Goal: Information Seeking & Learning: Understand process/instructions

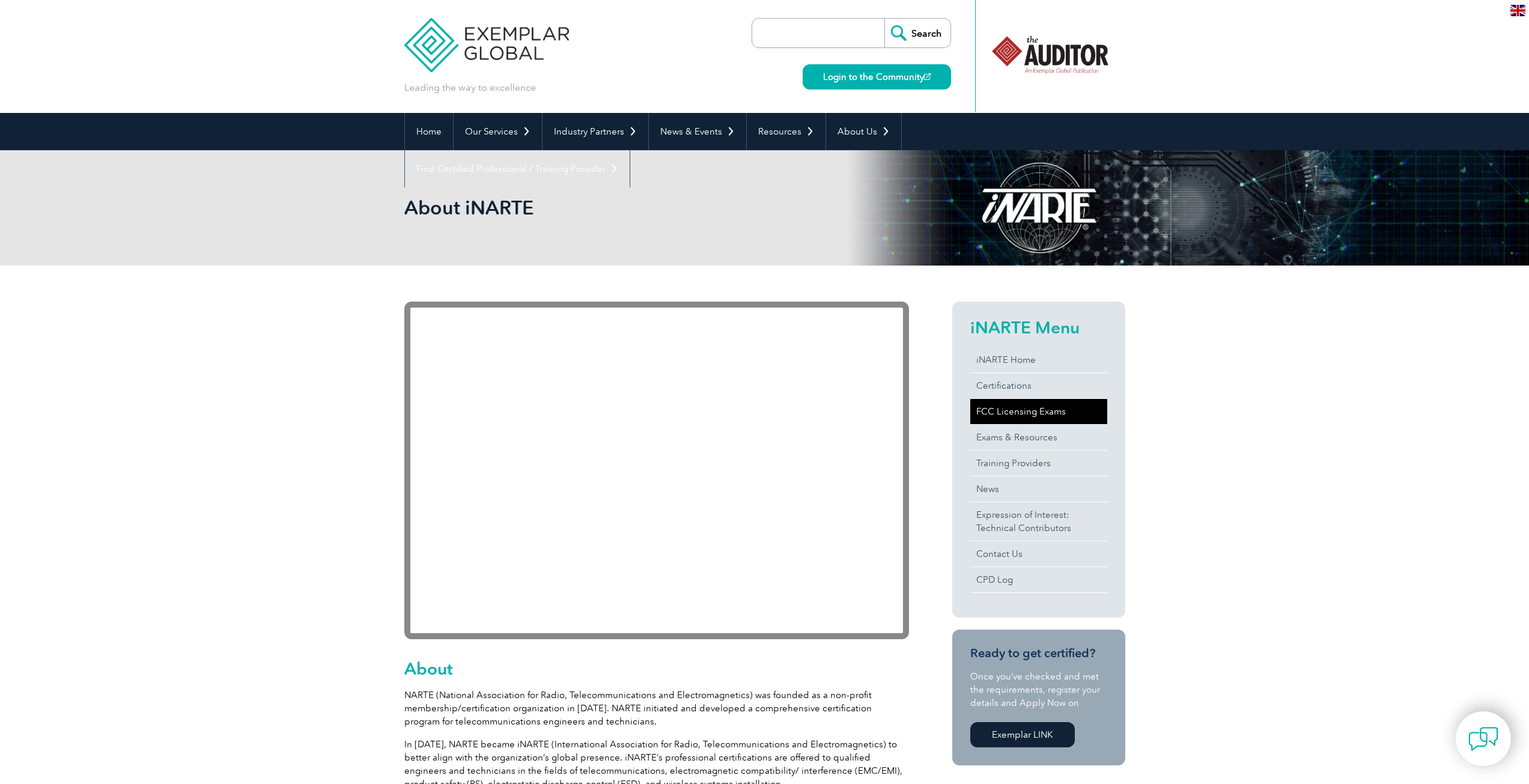
click at [1008, 413] on link "FCC Licensing Exams" at bounding box center [1038, 411] width 137 height 25
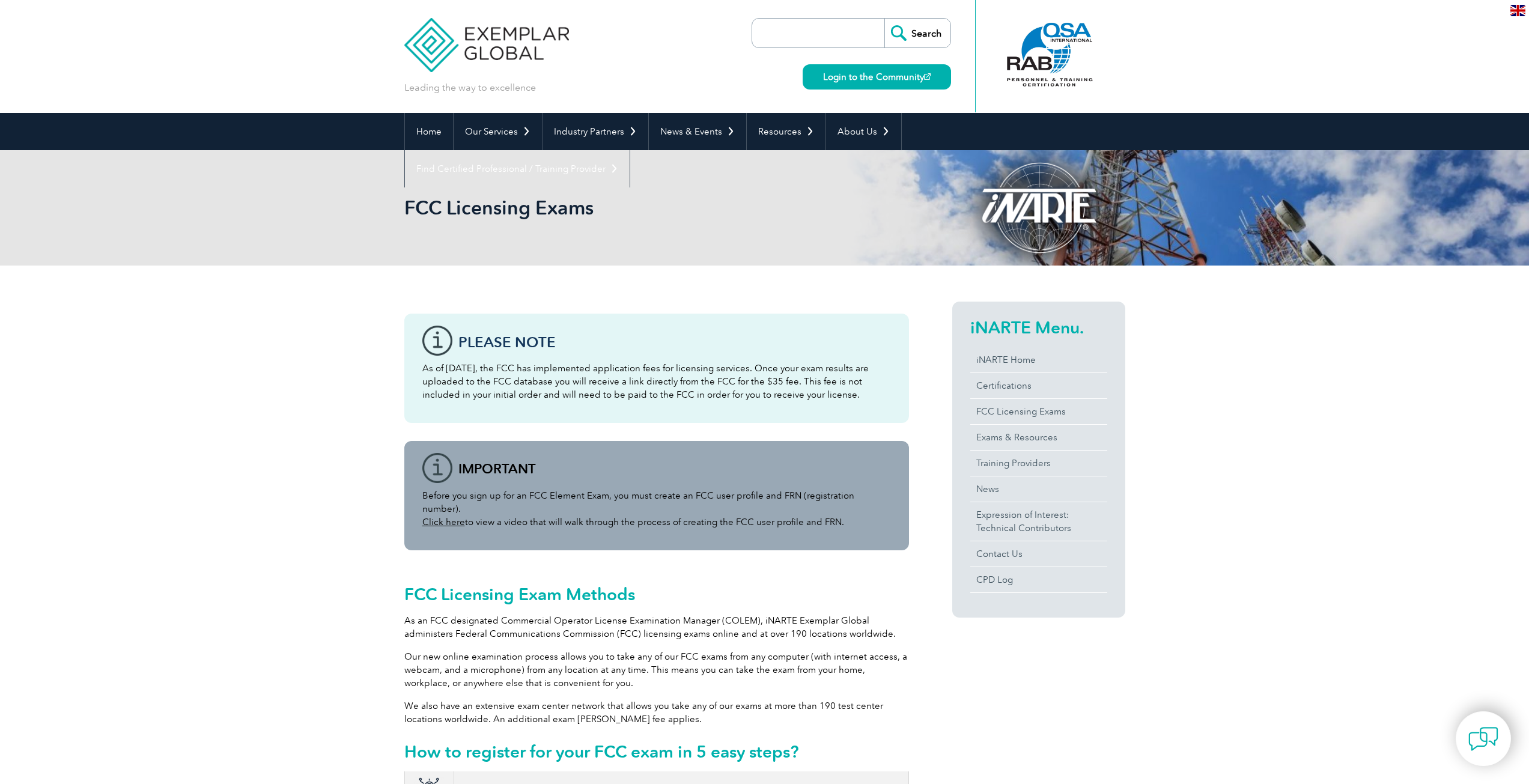
drag, startPoint x: 569, startPoint y: 368, endPoint x: 878, endPoint y: 389, distance: 309.7
click at [879, 389] on p "As of April 19, 2022, the FCC has implemented application fees for licensing se…" at bounding box center [656, 382] width 469 height 40
click at [806, 407] on div "Please note As of April 19, 2022, the FCC has implemented application fees for …" at bounding box center [656, 368] width 505 height 109
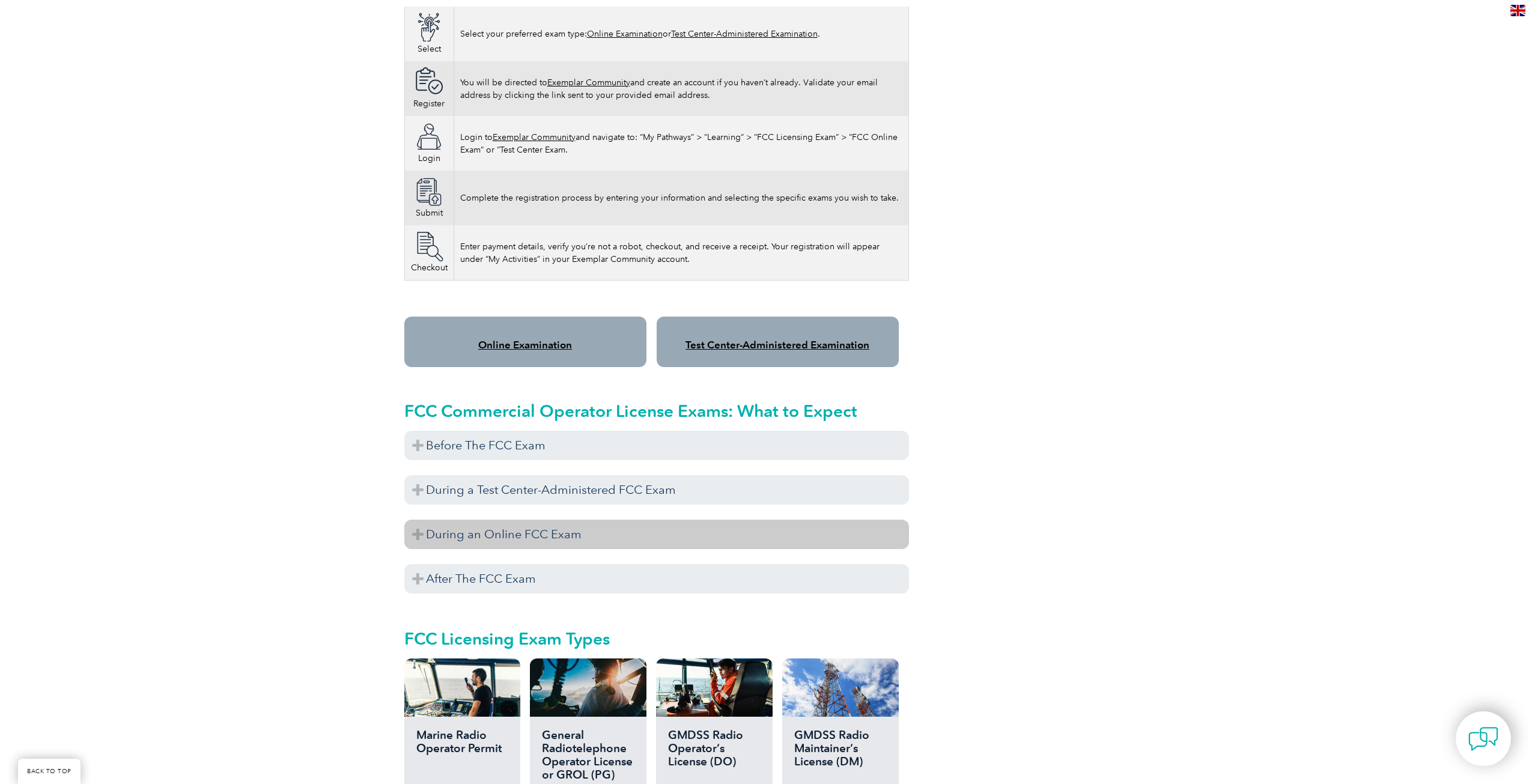
scroll to position [841, 0]
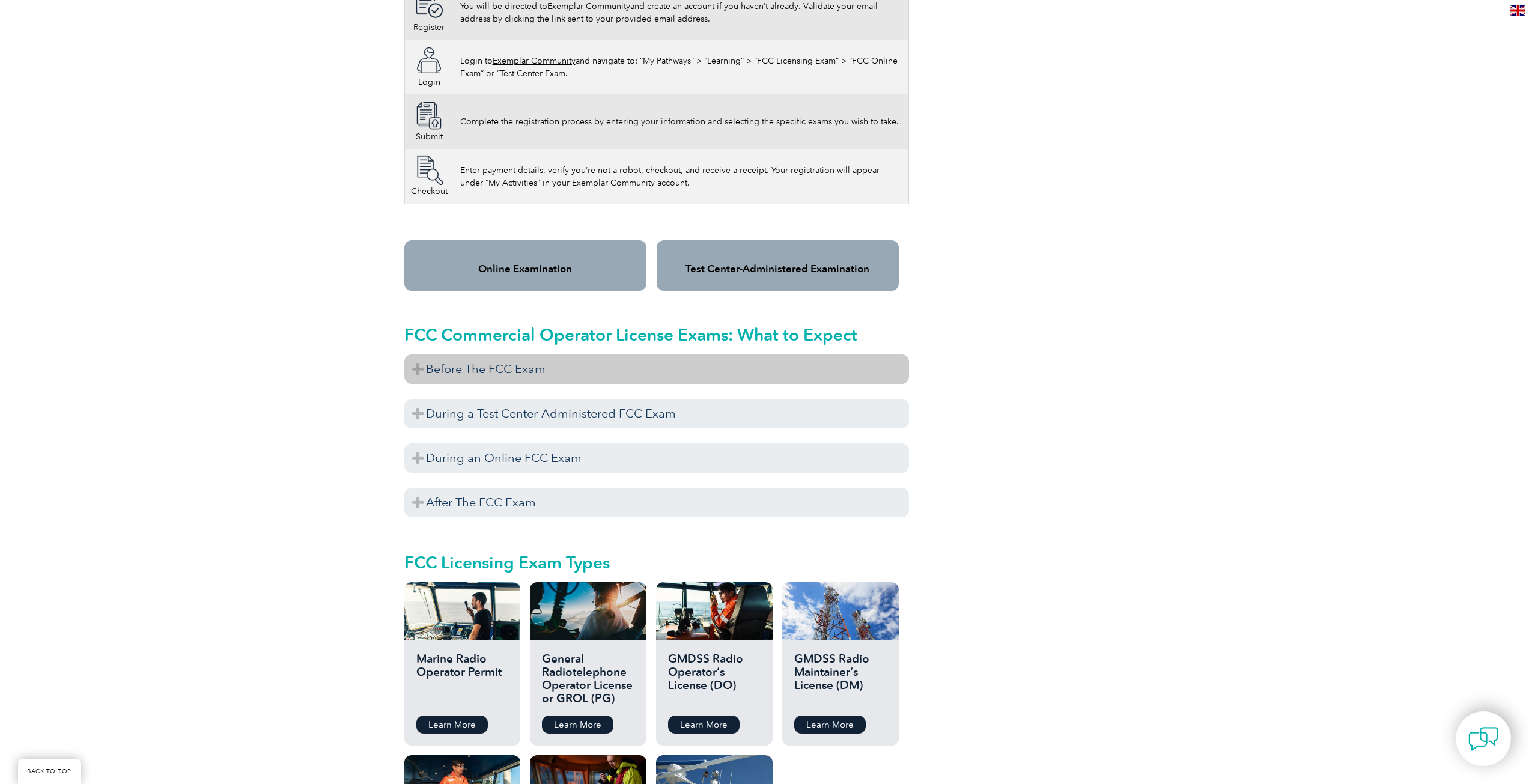
click at [513, 364] on h3 "Before The FCC Exam" at bounding box center [656, 369] width 505 height 29
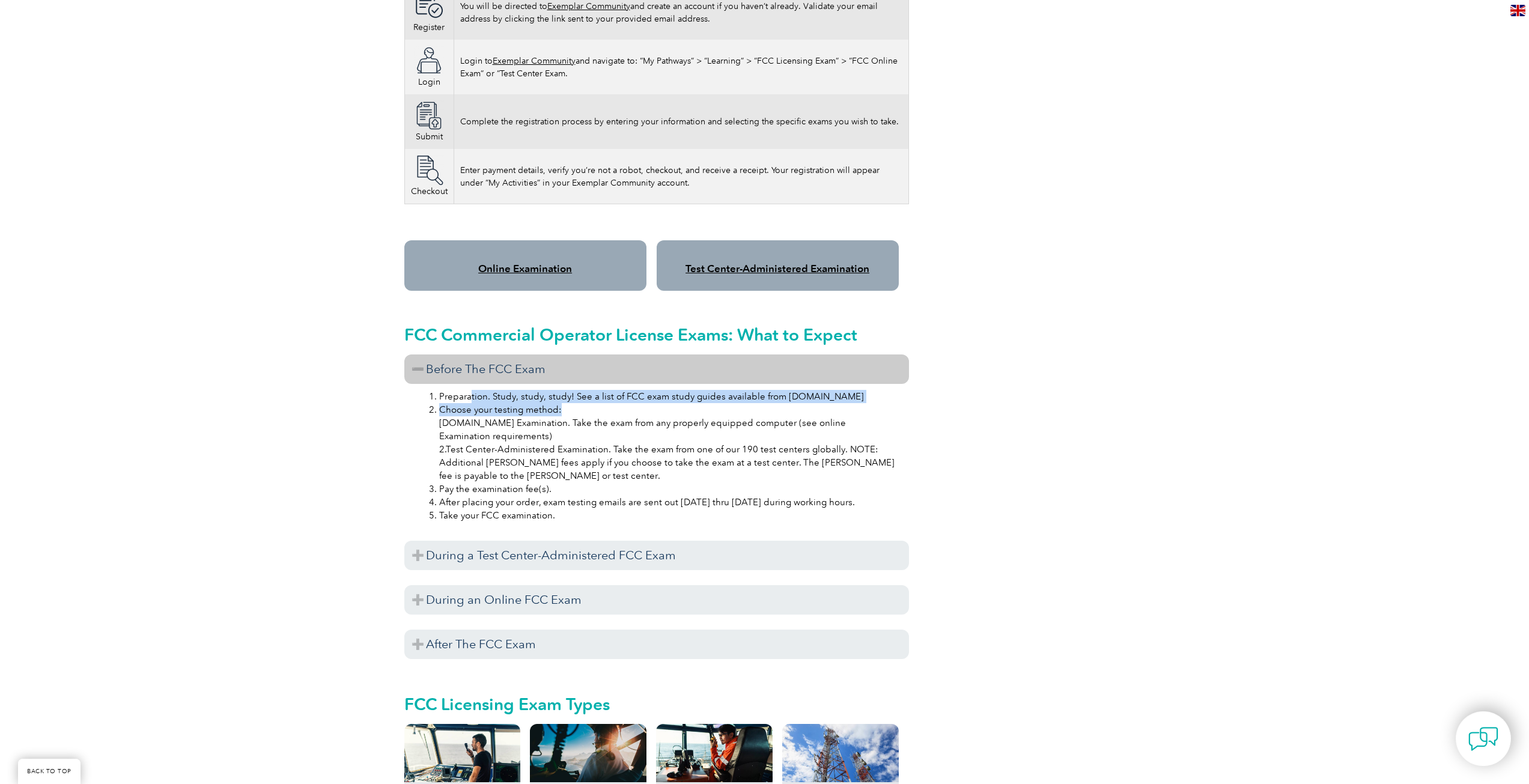
drag, startPoint x: 513, startPoint y: 380, endPoint x: 588, endPoint y: 401, distance: 77.9
click at [588, 401] on ol "Preparation. Study, study, study! See a list of FCC exam study guides available…" at bounding box center [657, 456] width 483 height 132
click at [588, 403] on li "Choose your testing method: 1.Online Examination. Take the exam from any proper…" at bounding box center [669, 443] width 459 height 79
drag, startPoint x: 450, startPoint y: 412, endPoint x: 636, endPoint y: 422, distance: 186.3
click at [654, 424] on li "Choose your testing method: 1.Online Examination. Take the exam from any proper…" at bounding box center [669, 443] width 459 height 79
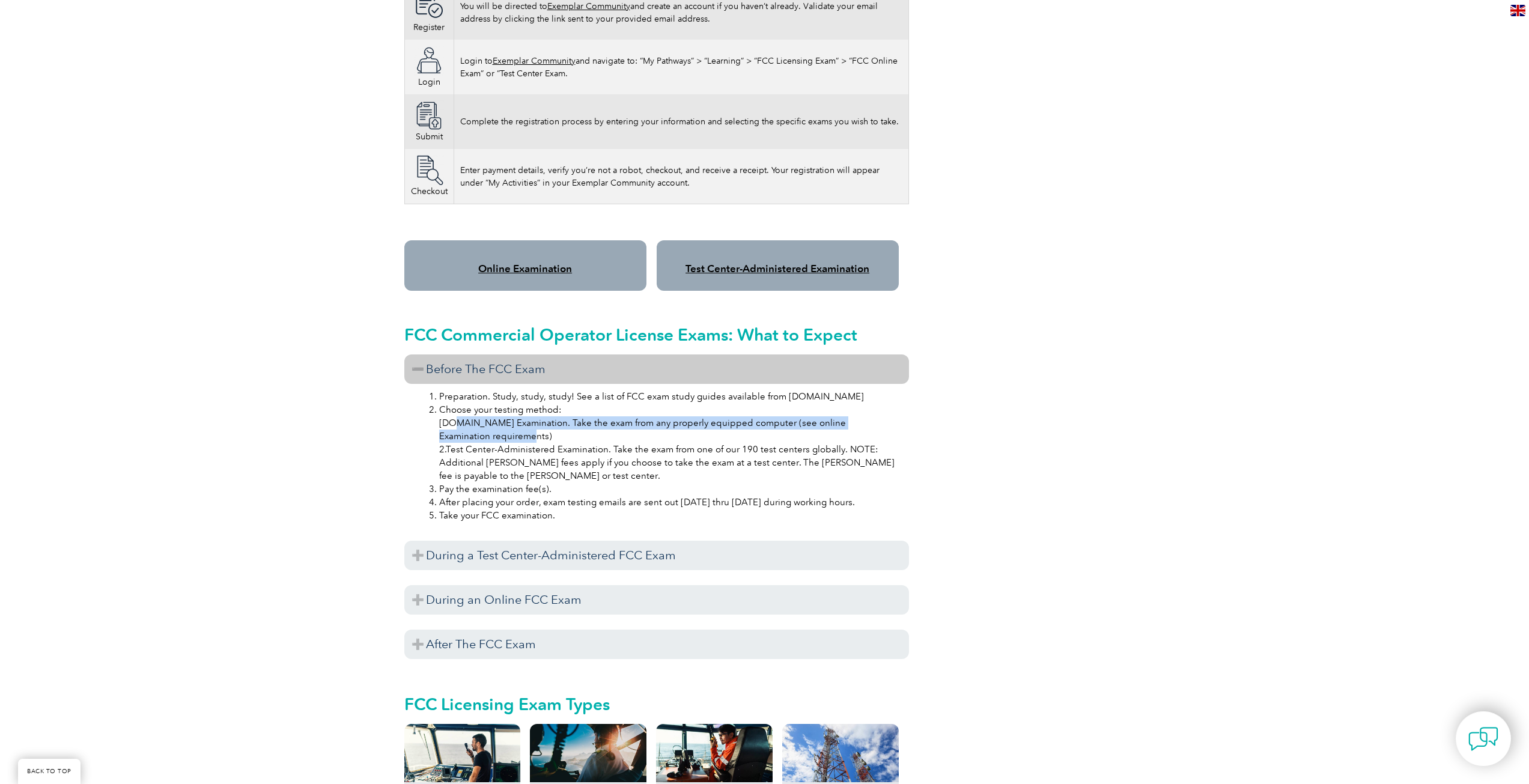
click at [630, 422] on li "Choose your testing method: 1.Online Examination. Take the exam from any proper…" at bounding box center [669, 443] width 459 height 79
drag, startPoint x: 569, startPoint y: 412, endPoint x: 734, endPoint y: 418, distance: 165.1
click at [727, 416] on li "Choose your testing method: 1.Online Examination. Take the exam from any proper…" at bounding box center [669, 443] width 459 height 79
click at [697, 428] on li "Choose your testing method: 1.Online Examination. Take the exam from any proper…" at bounding box center [669, 443] width 459 height 79
drag, startPoint x: 577, startPoint y: 410, endPoint x: 858, endPoint y: 417, distance: 281.1
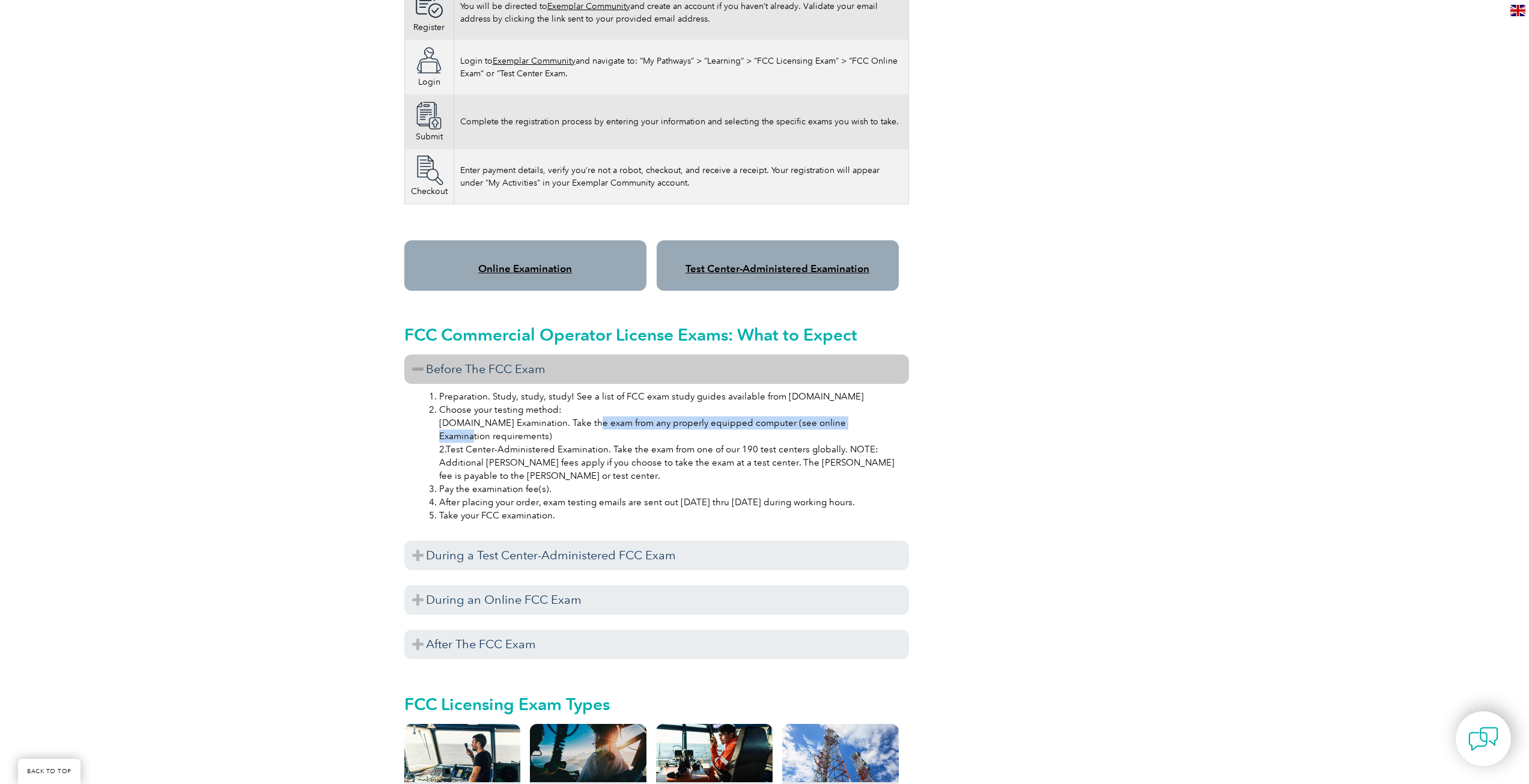
click at [853, 414] on li "Choose your testing method: 1.Online Examination. Take the exam from any proper…" at bounding box center [669, 443] width 459 height 79
click at [543, 428] on li "Choose your testing method: 1.Online Examination. Take the exam from any proper…" at bounding box center [669, 443] width 459 height 79
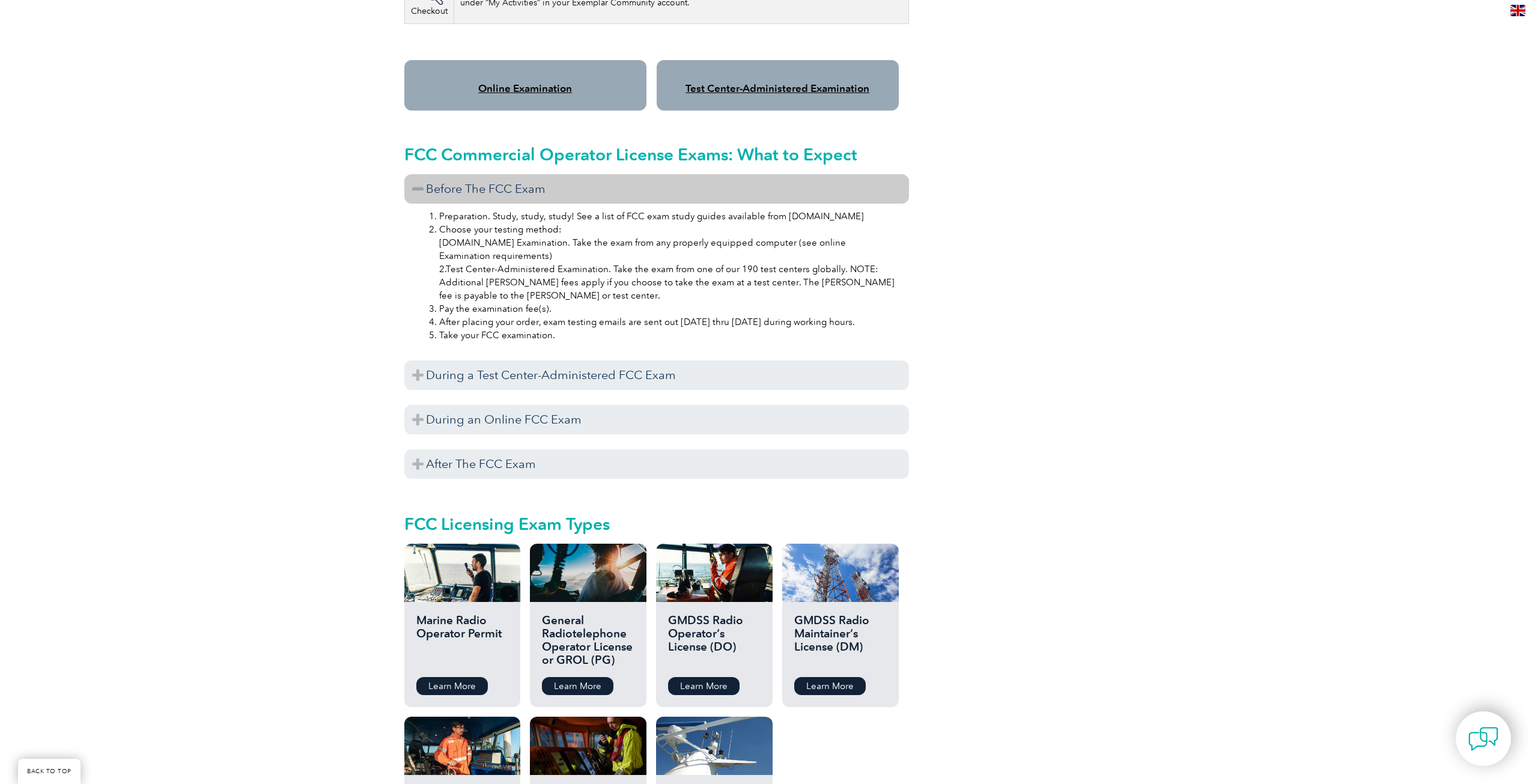
scroll to position [781, 0]
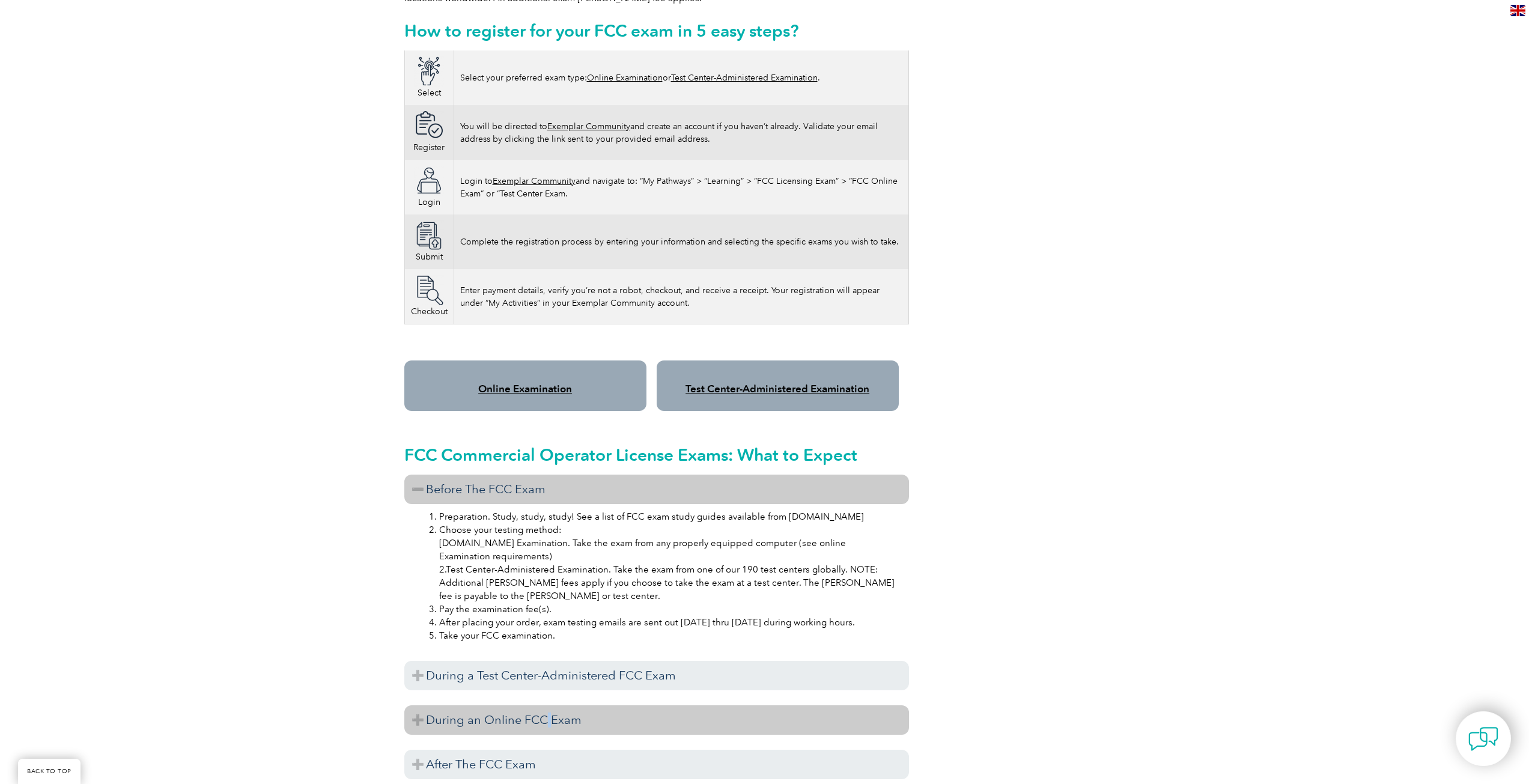
drag, startPoint x: 548, startPoint y: 699, endPoint x: 559, endPoint y: 693, distance: 12.5
click at [550, 705] on h3 "During an Online FCC Exam" at bounding box center [656, 720] width 505 height 29
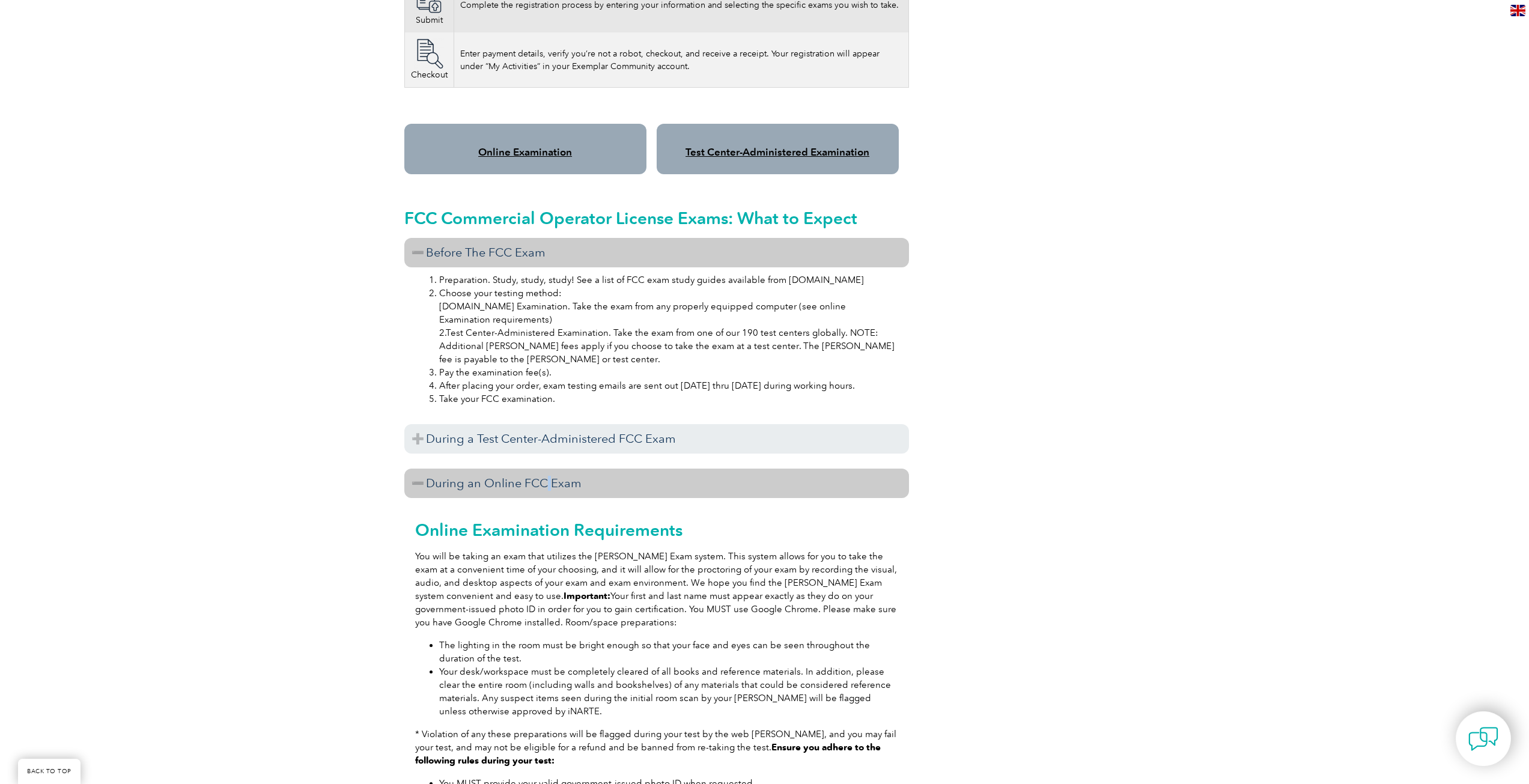
scroll to position [961, 0]
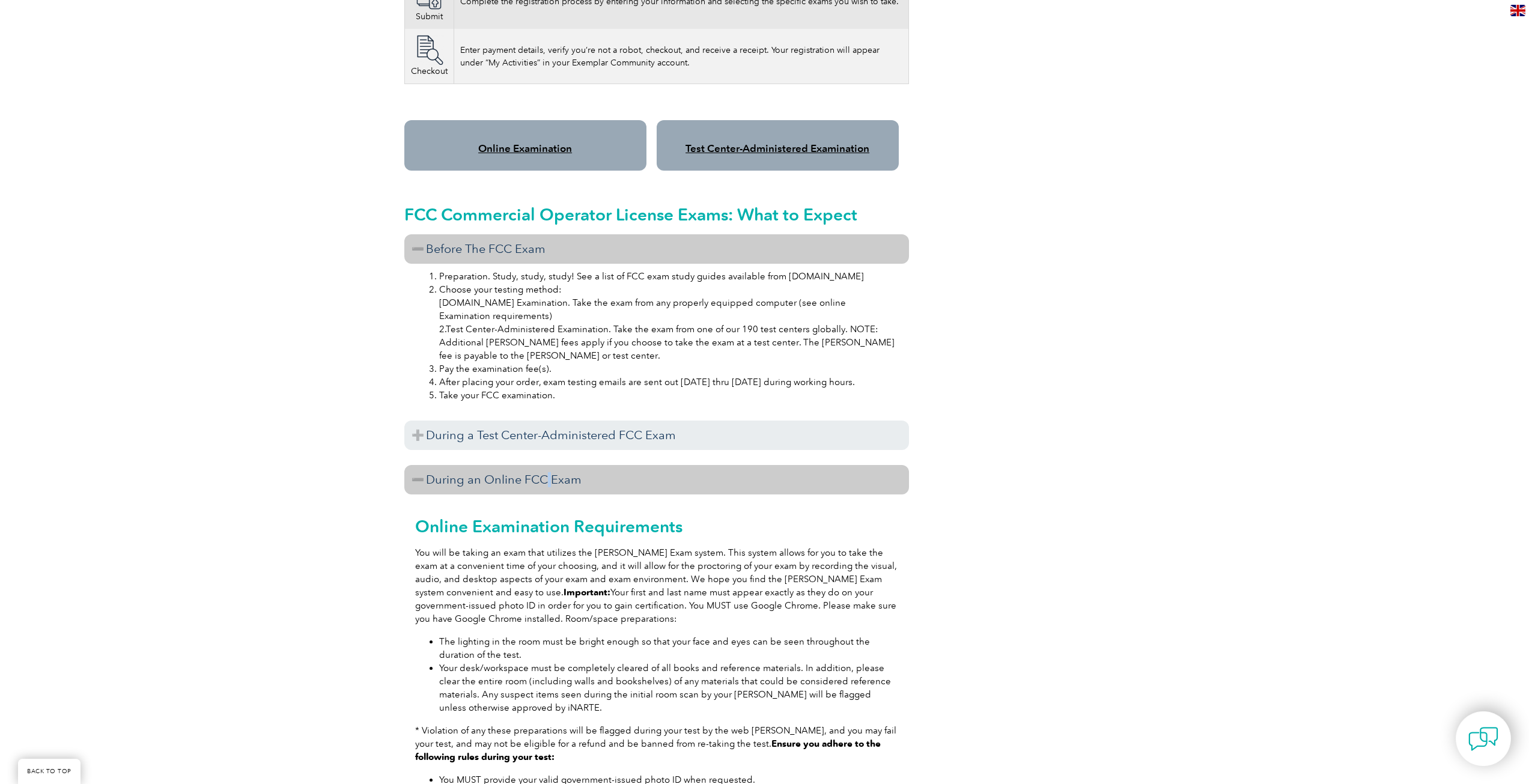
drag, startPoint x: 479, startPoint y: 593, endPoint x: 665, endPoint y: 606, distance: 186.5
click at [665, 606] on p "You will be taking an exam that utilizes the Proctor Exam system. This system a…" at bounding box center [657, 585] width 483 height 79
click at [656, 616] on div "Online Examination Requirements You will be taking an exam that utilizes the Pr…" at bounding box center [656, 729] width 505 height 469
drag, startPoint x: 572, startPoint y: 589, endPoint x: 703, endPoint y: 596, distance: 131.2
click at [685, 594] on p "You will be taking an exam that utilizes the Proctor Exam system. This system a…" at bounding box center [657, 585] width 483 height 79
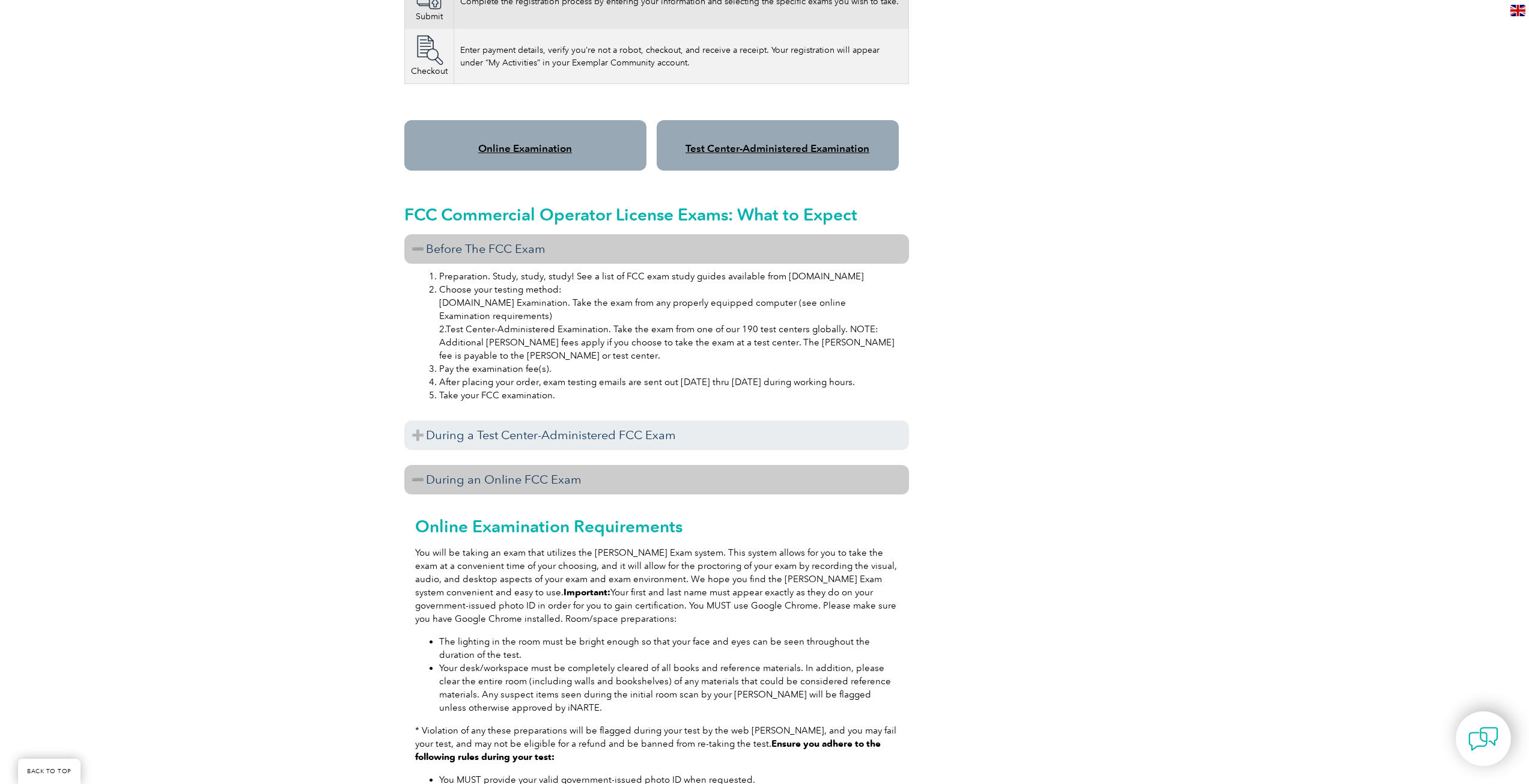
click at [709, 609] on p "You will be taking an exam that utilizes the Proctor Exam system. This system a…" at bounding box center [657, 585] width 483 height 79
drag, startPoint x: 776, startPoint y: 591, endPoint x: 885, endPoint y: 591, distance: 109.0
click at [879, 591] on p "You will be taking an exam that utilizes the Proctor Exam system. This system a…" at bounding box center [657, 585] width 483 height 79
click at [795, 613] on div "Online Examination Requirements You will be taking an exam that utilizes the Pr…" at bounding box center [656, 729] width 505 height 469
drag, startPoint x: 464, startPoint y: 606, endPoint x: 623, endPoint y: 606, distance: 159.0
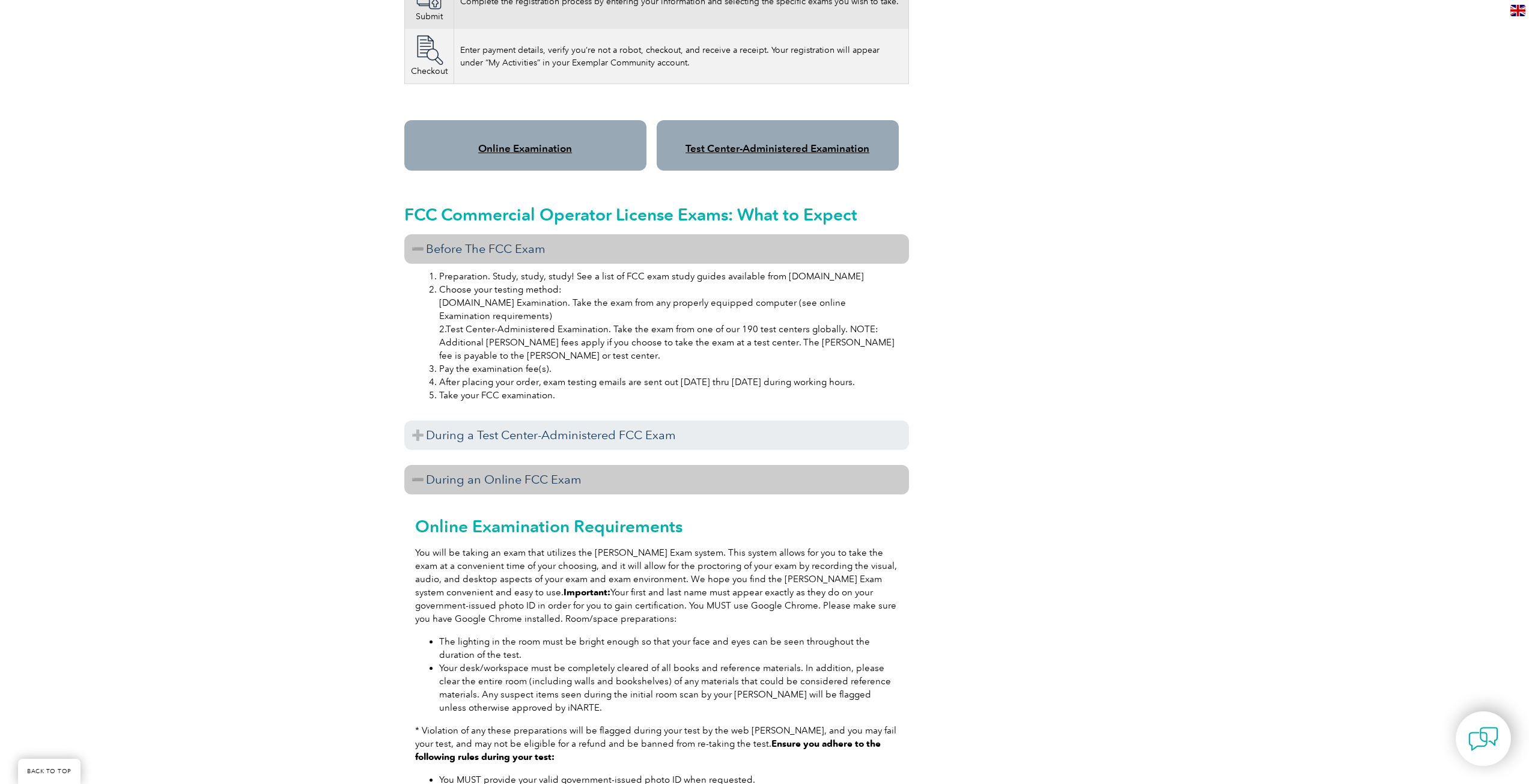
click at [601, 605] on div "Online Examination Requirements You will be taking an exam that utilizes the Pr…" at bounding box center [656, 729] width 505 height 469
click at [623, 606] on p "You will be taking an exam that utilizes the Proctor Exam system. This system a…" at bounding box center [657, 585] width 483 height 79
drag, startPoint x: 488, startPoint y: 627, endPoint x: 696, endPoint y: 640, distance: 208.4
click at [696, 640] on li "The lighting in the room must be bright enough so that your face and eyes can b…" at bounding box center [669, 648] width 459 height 27
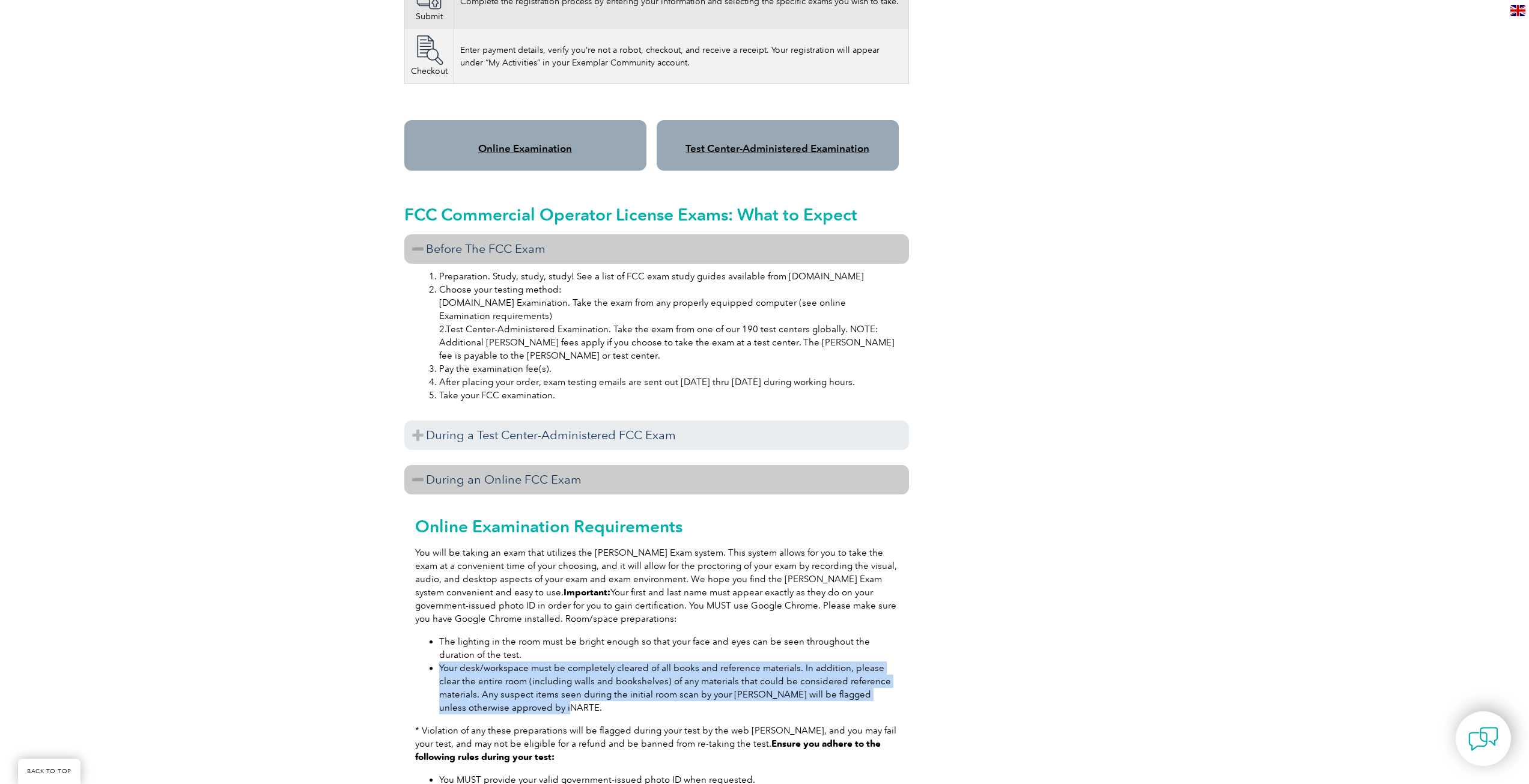
drag, startPoint x: 436, startPoint y: 656, endPoint x: 638, endPoint y: 695, distance: 205.7
click at [574, 693] on ul "The lighting in the room must be bright enough so that your face and eyes can b…" at bounding box center [657, 675] width 483 height 79
